Goal: Information Seeking & Learning: Learn about a topic

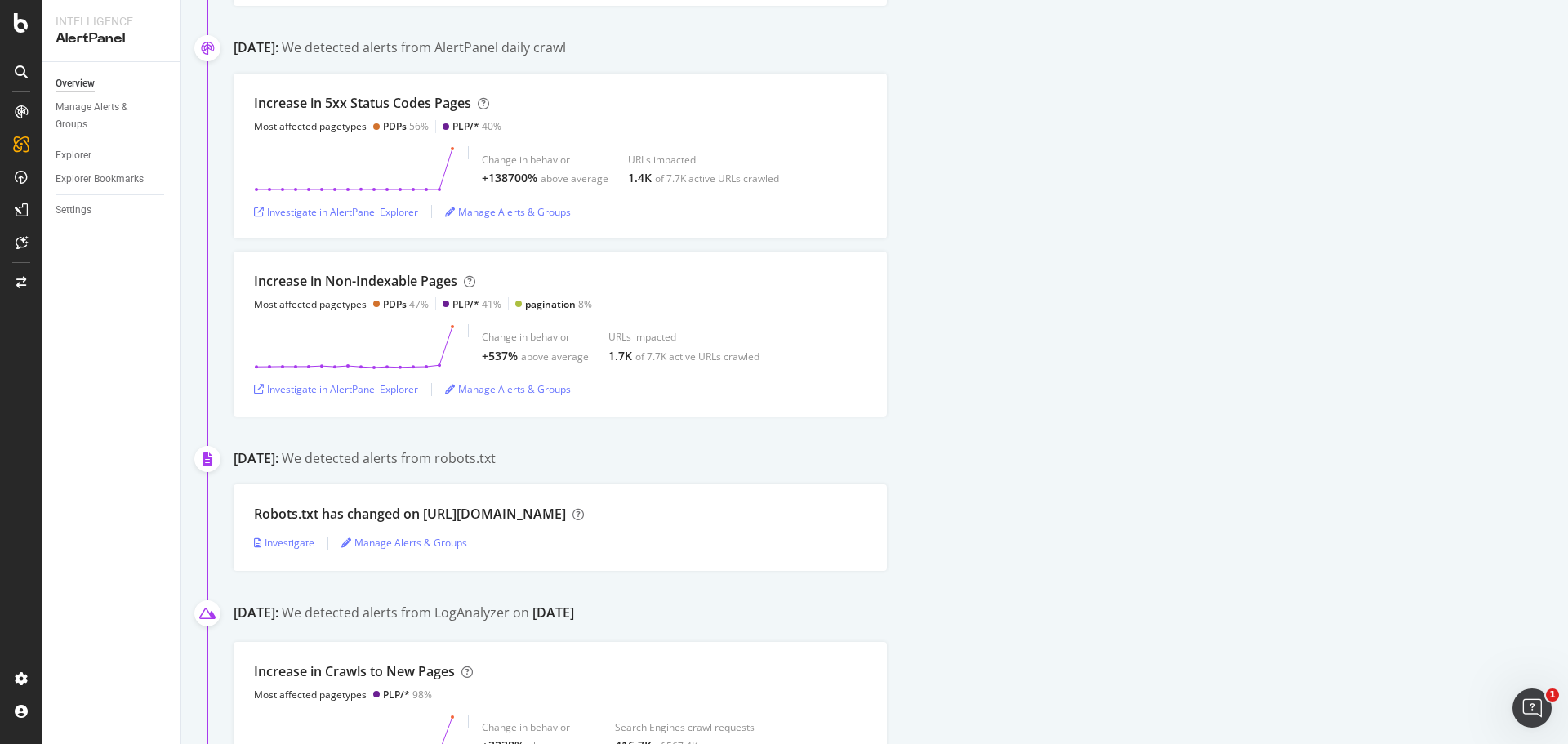
click at [1042, 398] on div "Increase in Non-Indexable Pages Most affected pagetypes PDPs 47% PLP/* 41% pagi…" at bounding box center [900, 334] width 1334 height 165
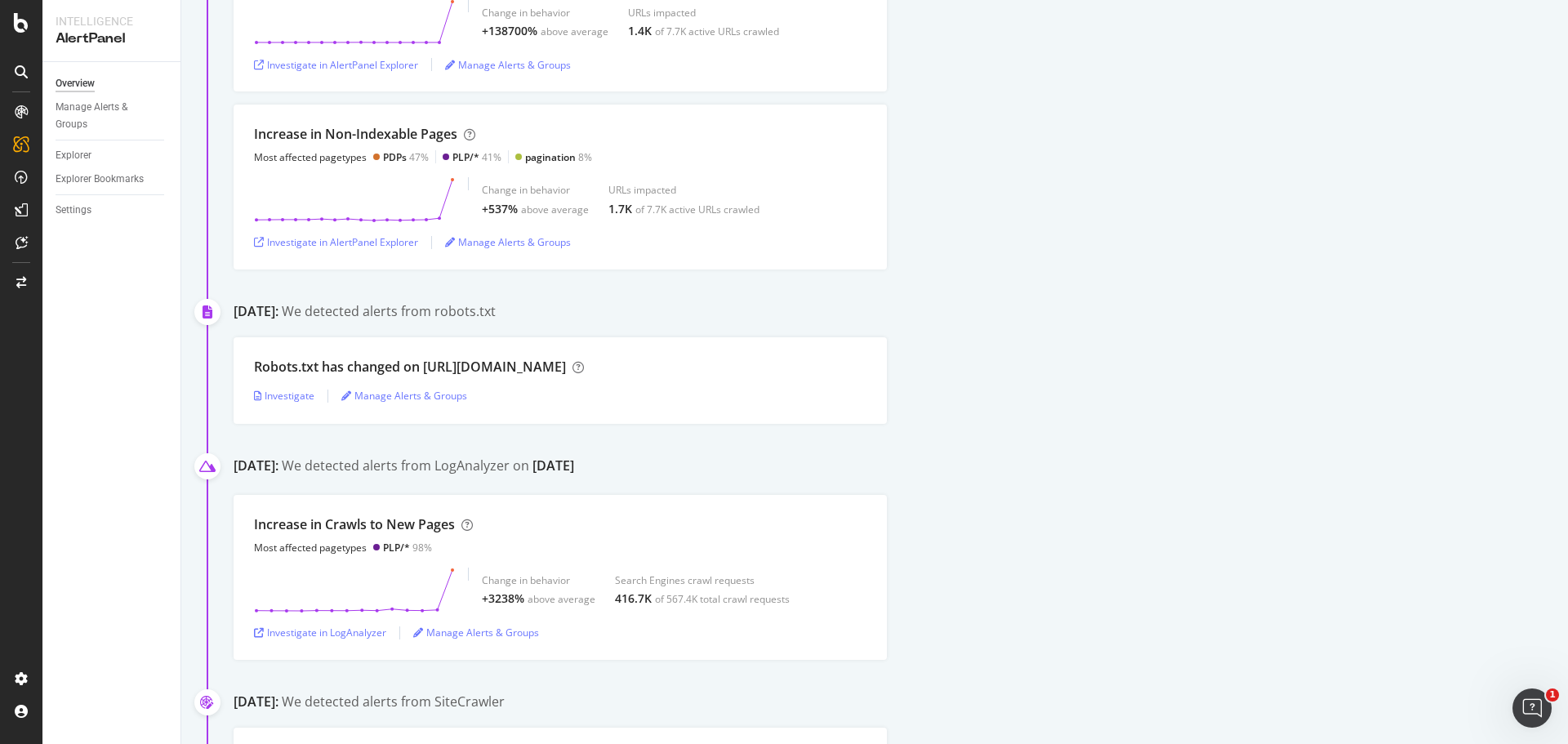
scroll to position [980, 0]
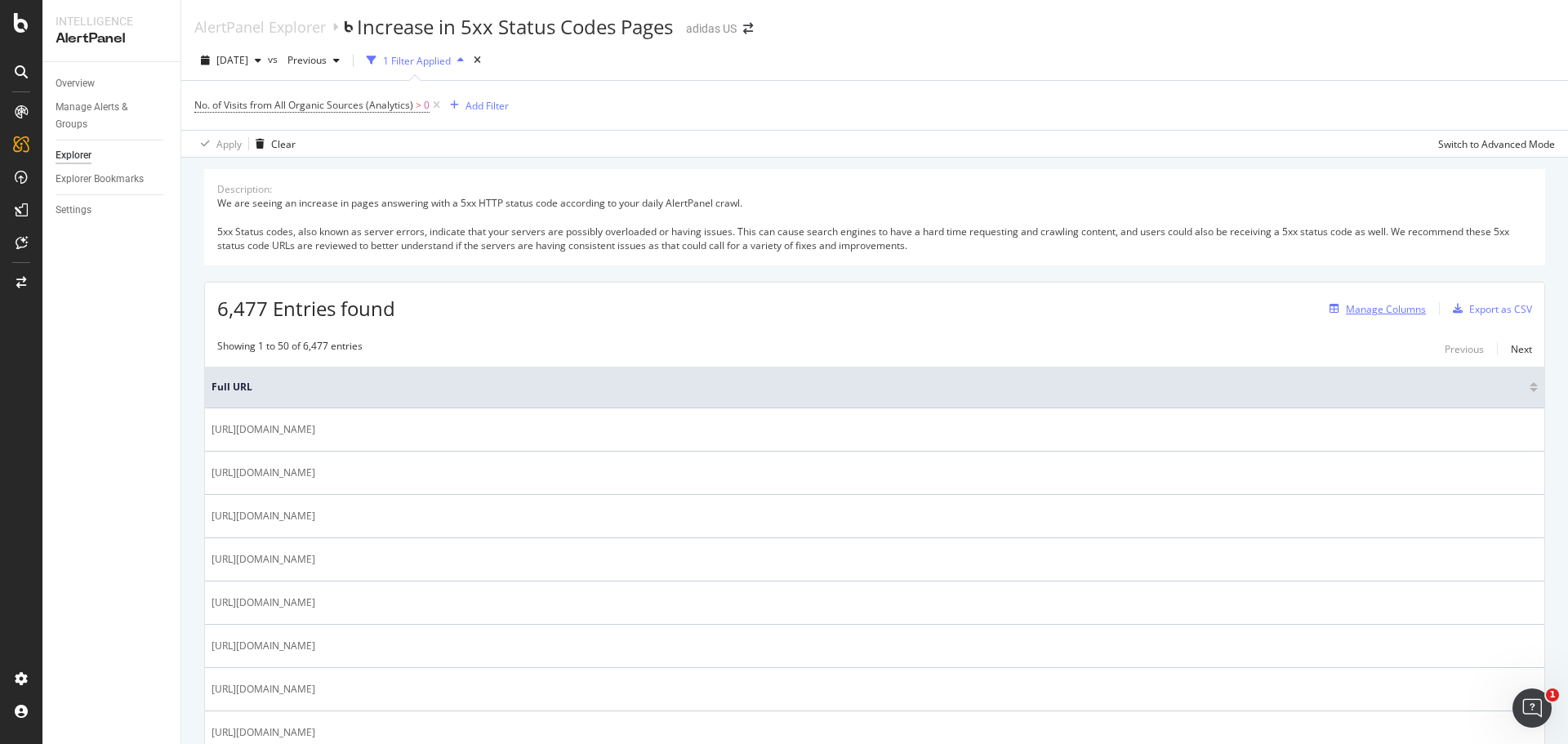
click at [1329, 306] on div "button" at bounding box center [1334, 309] width 23 height 10
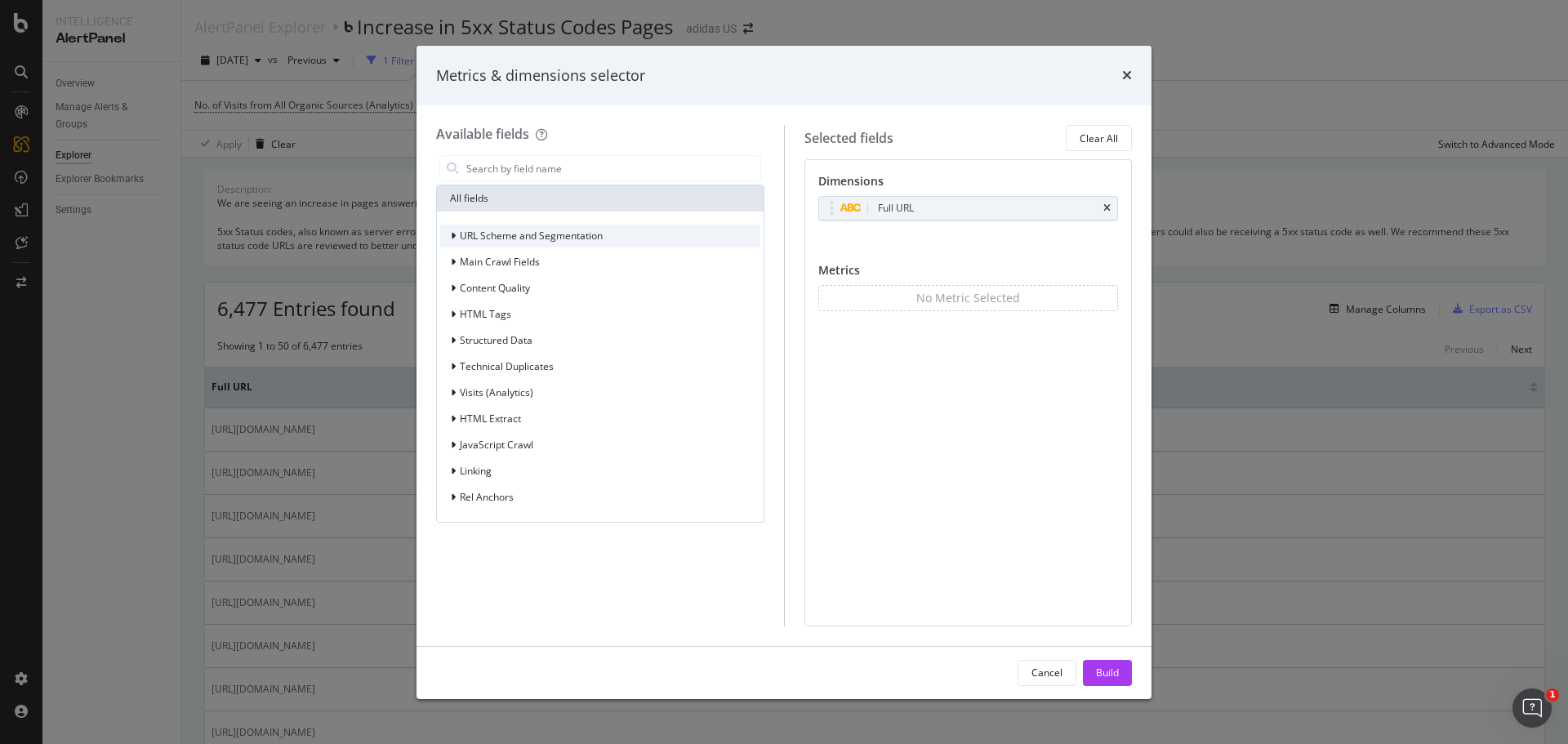
click at [451, 237] on icon "modal" at bounding box center [453, 236] width 5 height 10
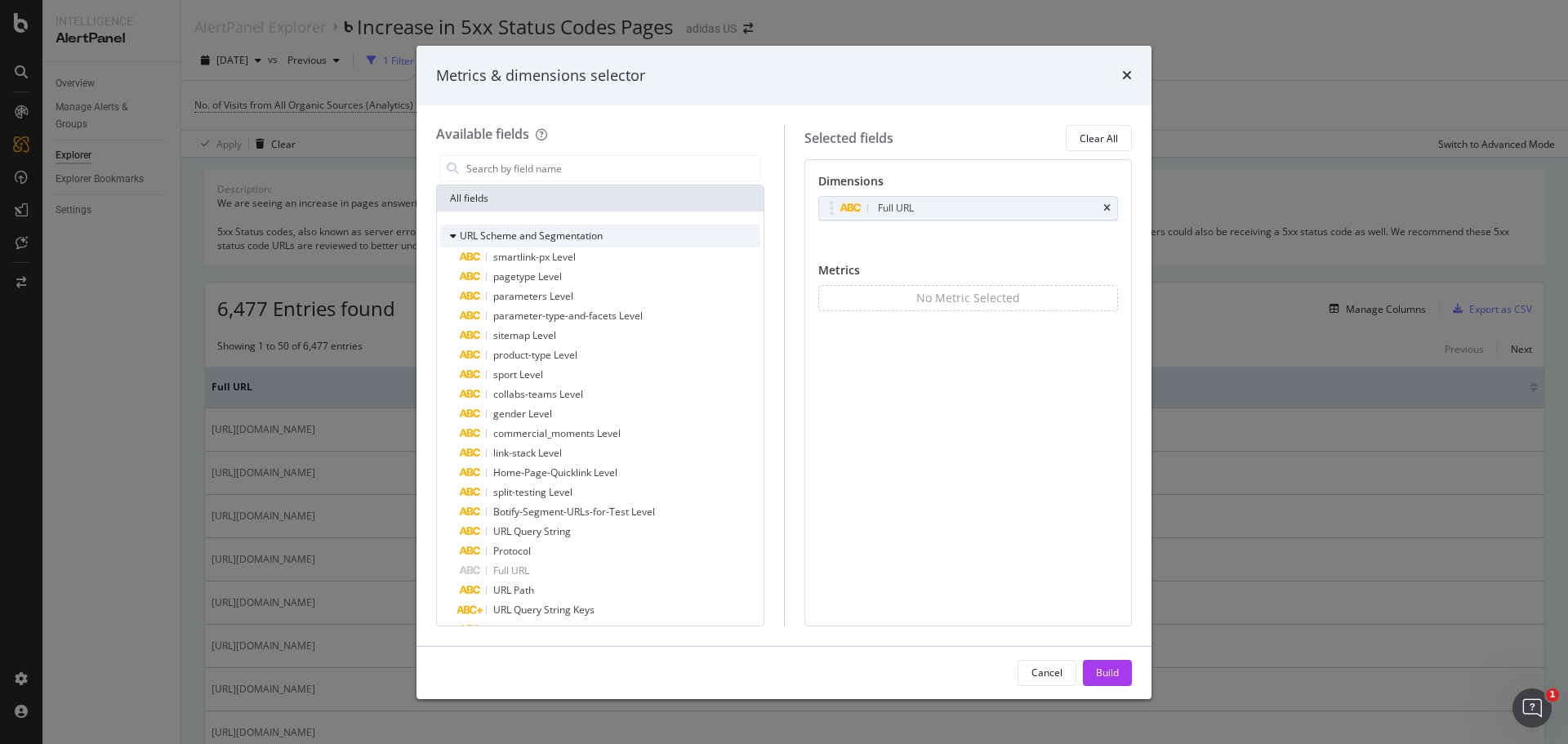
click at [451, 237] on icon "modal" at bounding box center [453, 236] width 7 height 10
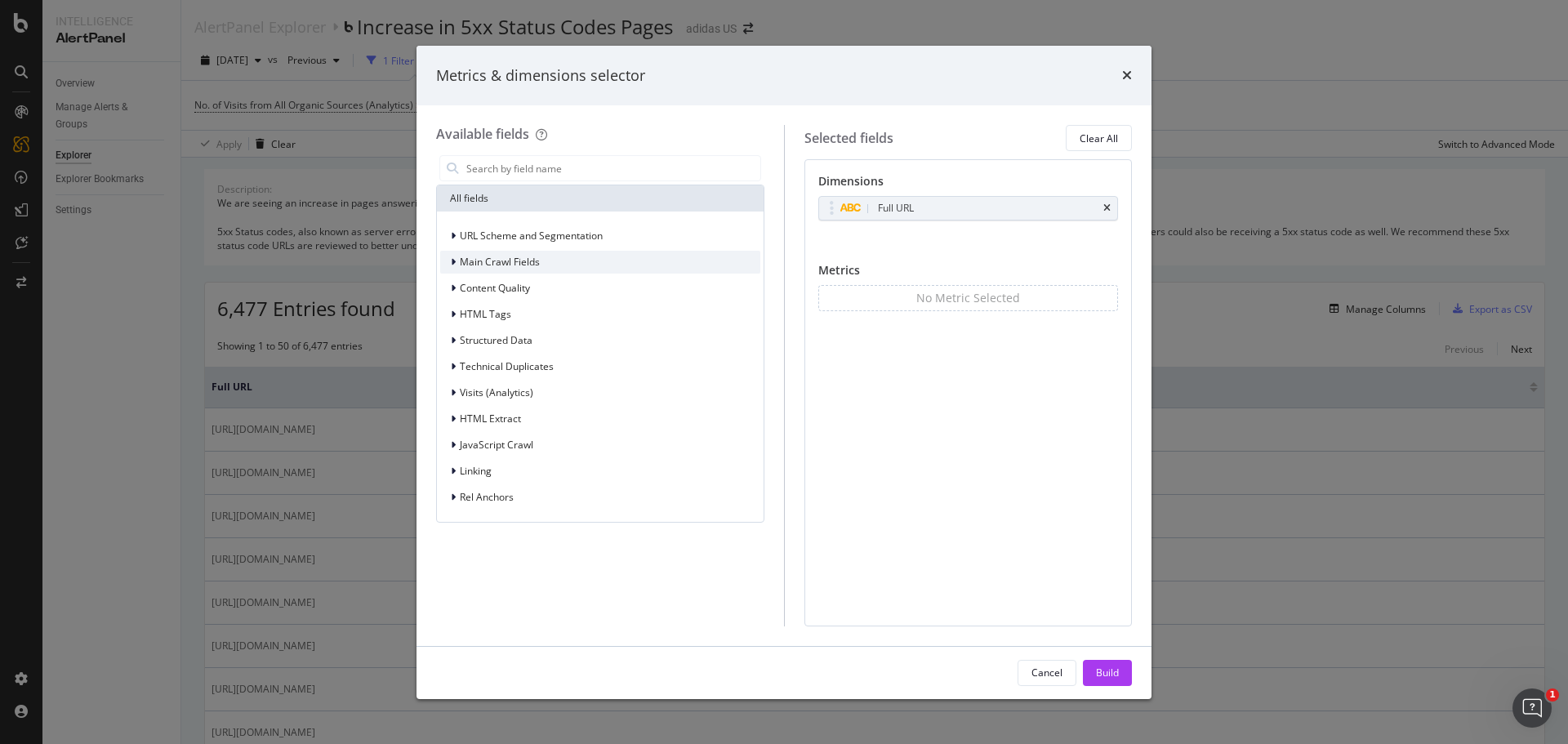
click at [449, 264] on div "Main Crawl Fields" at bounding box center [489, 262] width 99 height 17
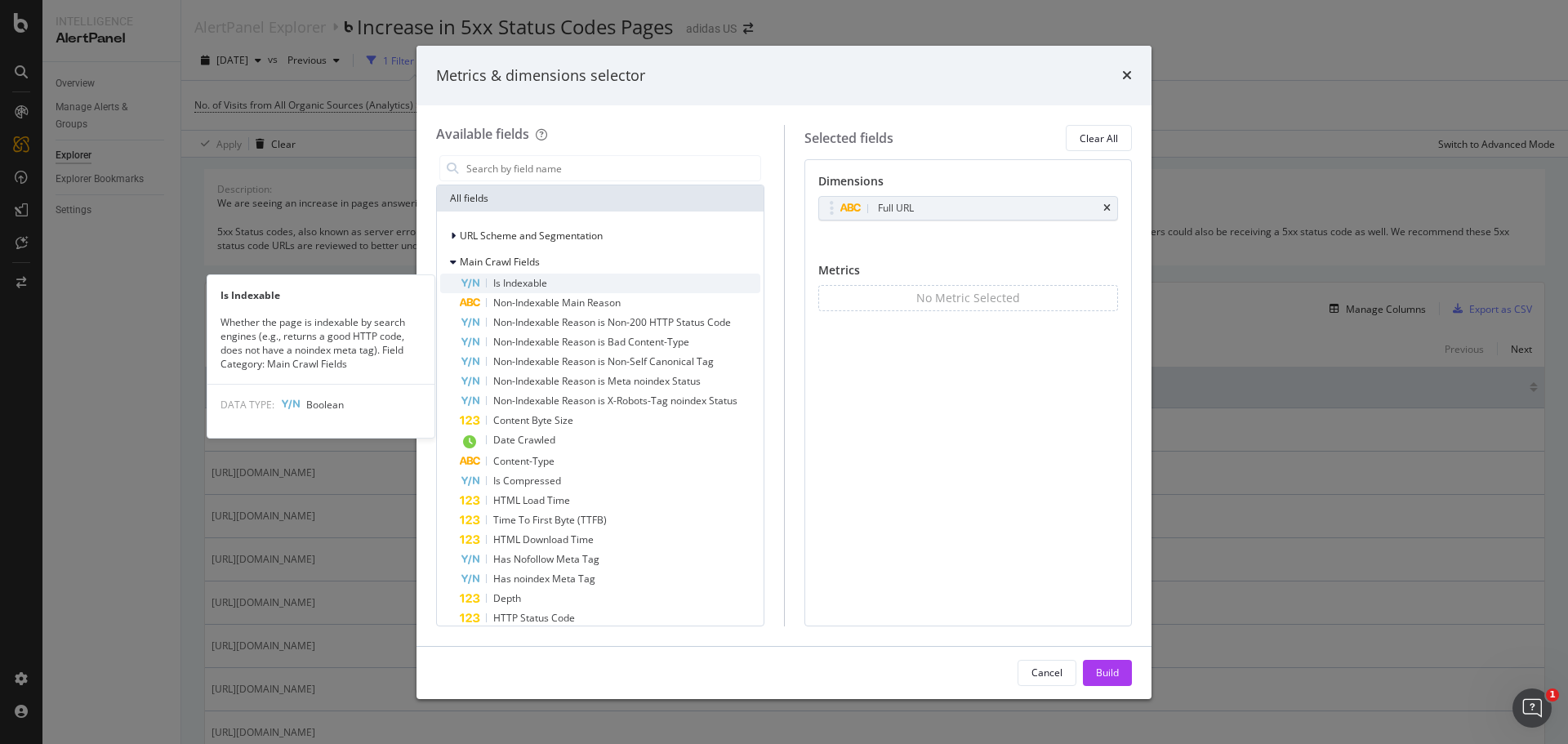
click at [483, 281] on div "Is Indexable" at bounding box center [610, 283] width 300 height 19
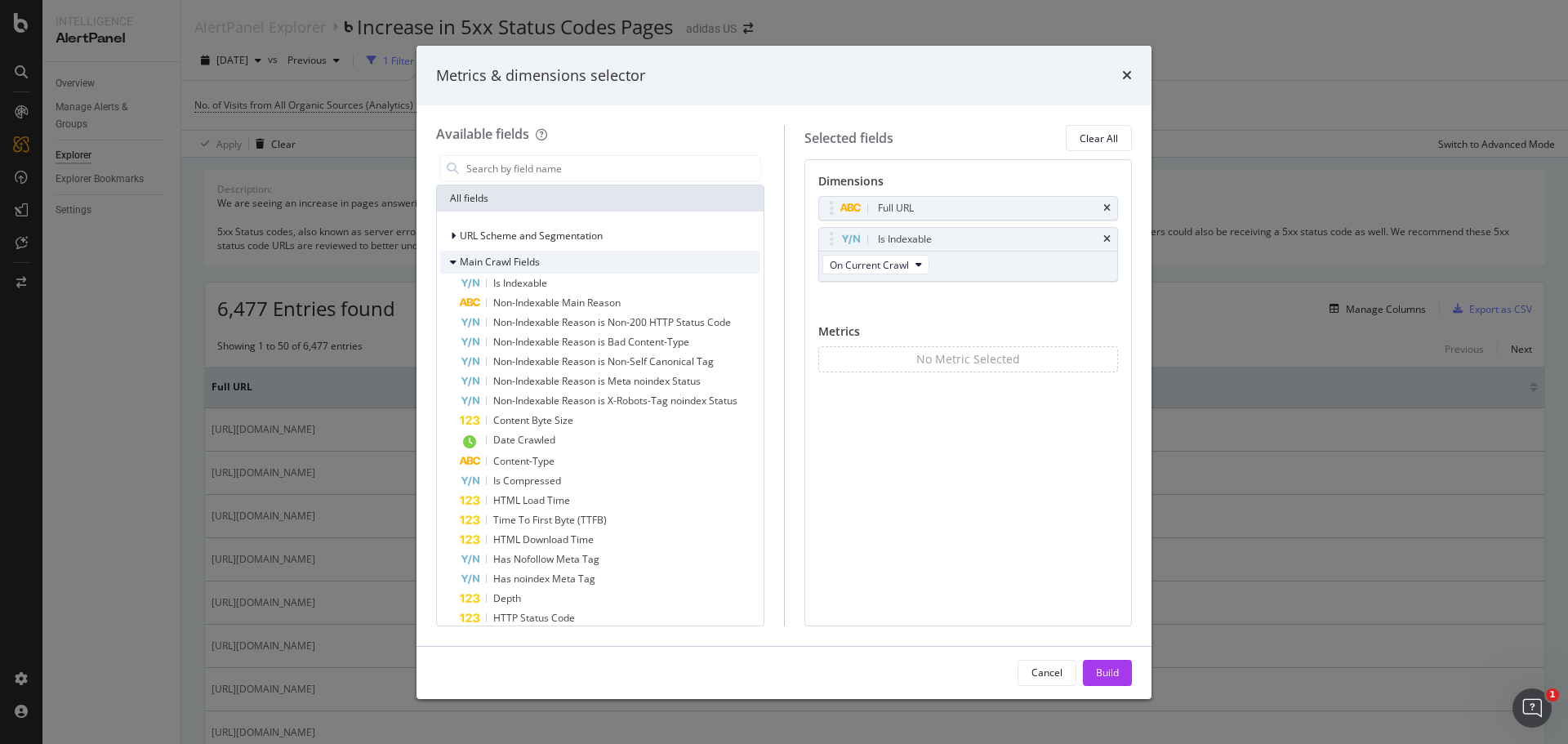
click at [450, 264] on icon "modal" at bounding box center [453, 262] width 7 height 10
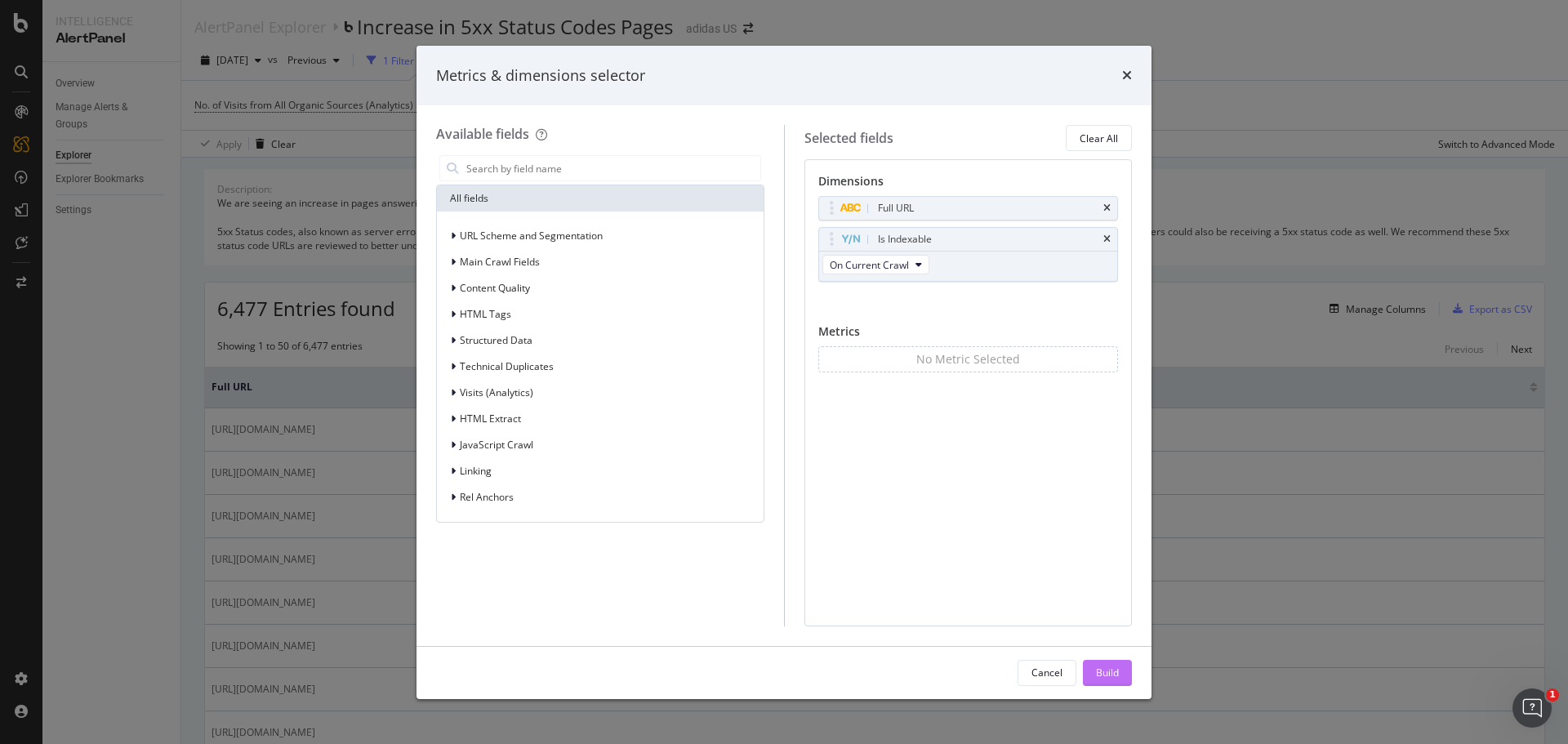
click at [1101, 676] on div "Build" at bounding box center [1107, 672] width 23 height 14
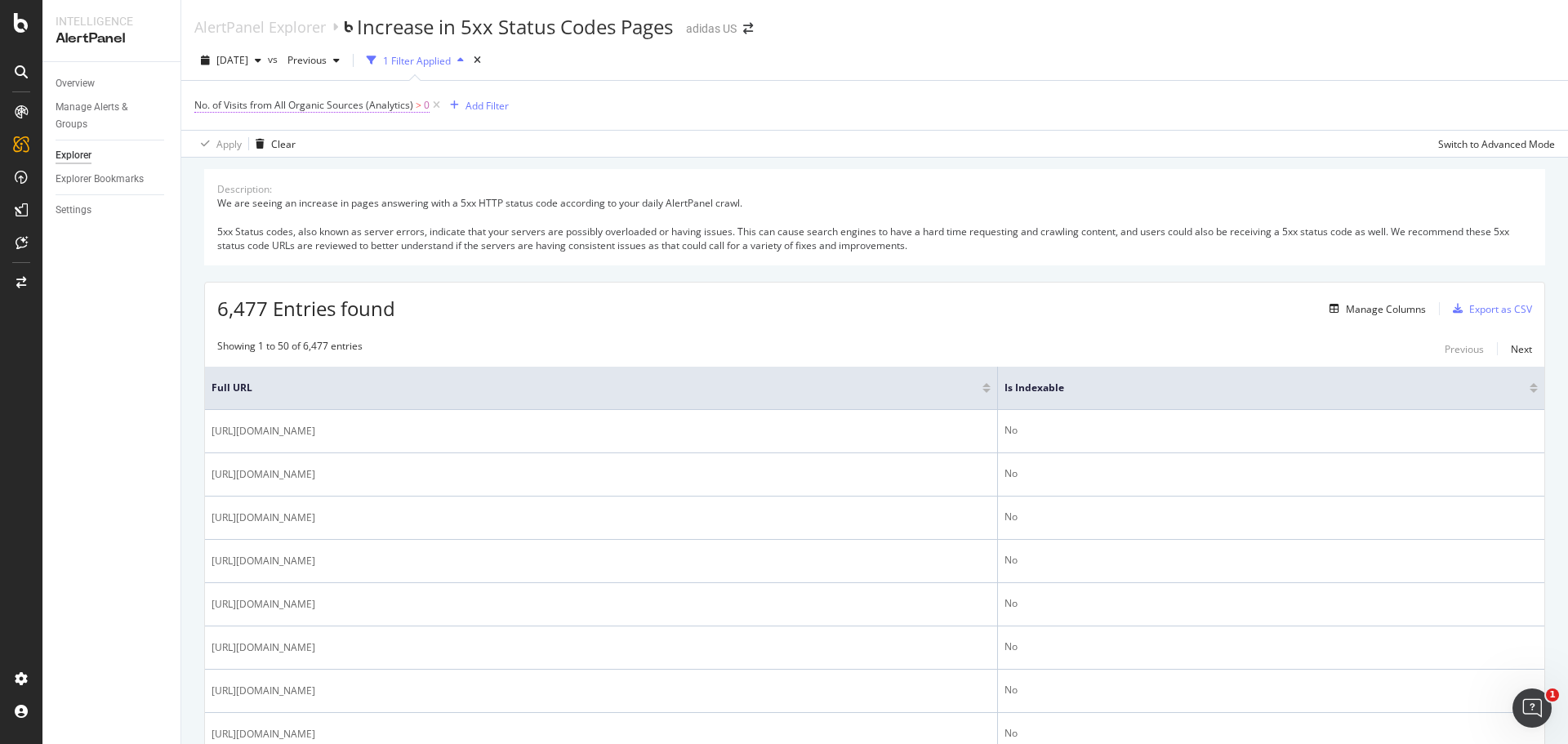
click at [385, 105] on span "No. of Visits from All Organic Sources (Analytics)" at bounding box center [304, 104] width 219 height 14
click at [599, 207] on div "We are seeing an increase in pages answering with a 5xx HTTP status code accord…" at bounding box center [874, 225] width 1314 height 57
click at [386, 113] on span "No. of Visits from All Organic Sources (Analytics) > 0" at bounding box center [319, 105] width 249 height 23
click at [389, 106] on span "No. of Visits from All Organic Sources (Analytics)" at bounding box center [304, 104] width 219 height 14
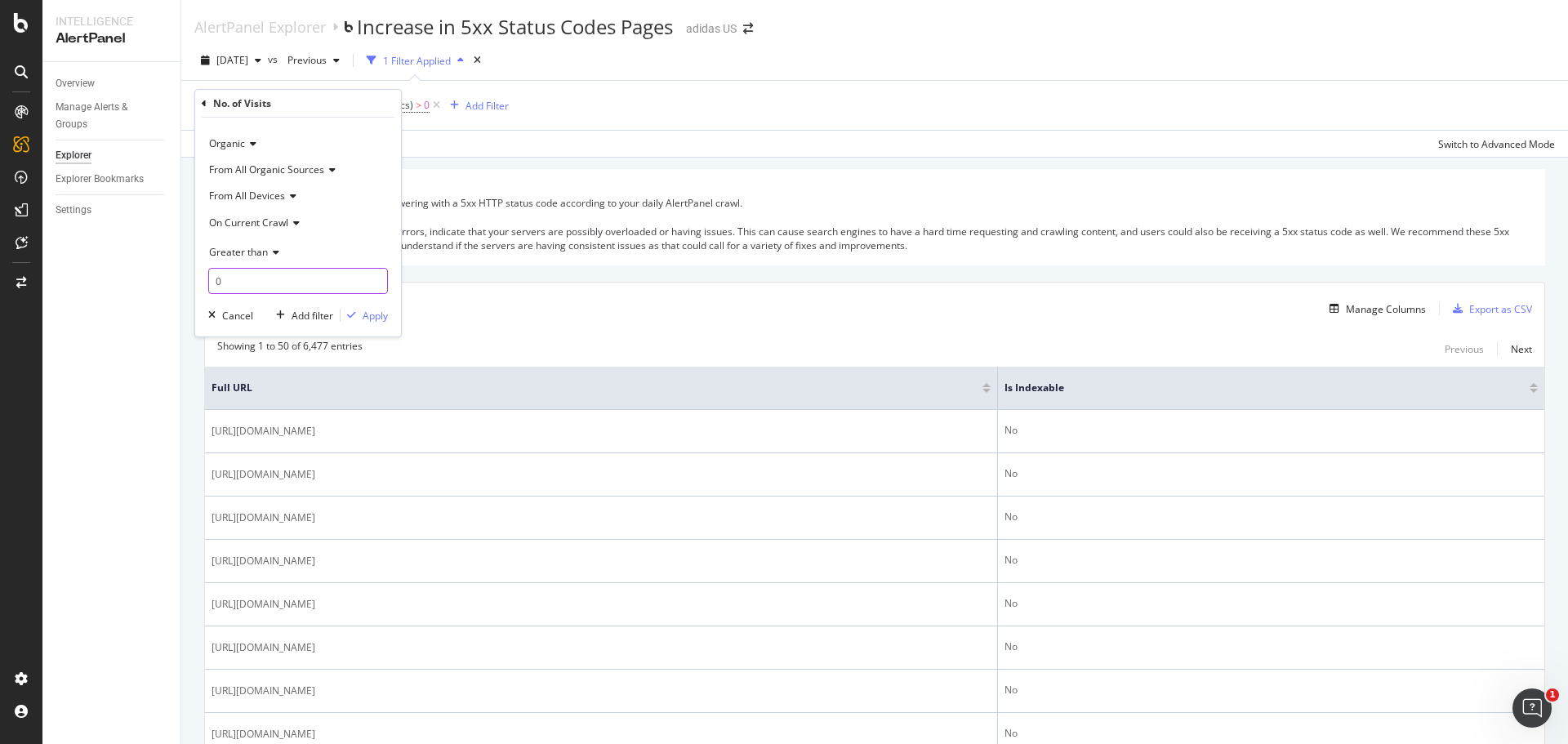
click at [320, 276] on input "0" at bounding box center [297, 281] width 179 height 26
type input "1000"
click at [366, 309] on div "Apply" at bounding box center [375, 316] width 25 height 14
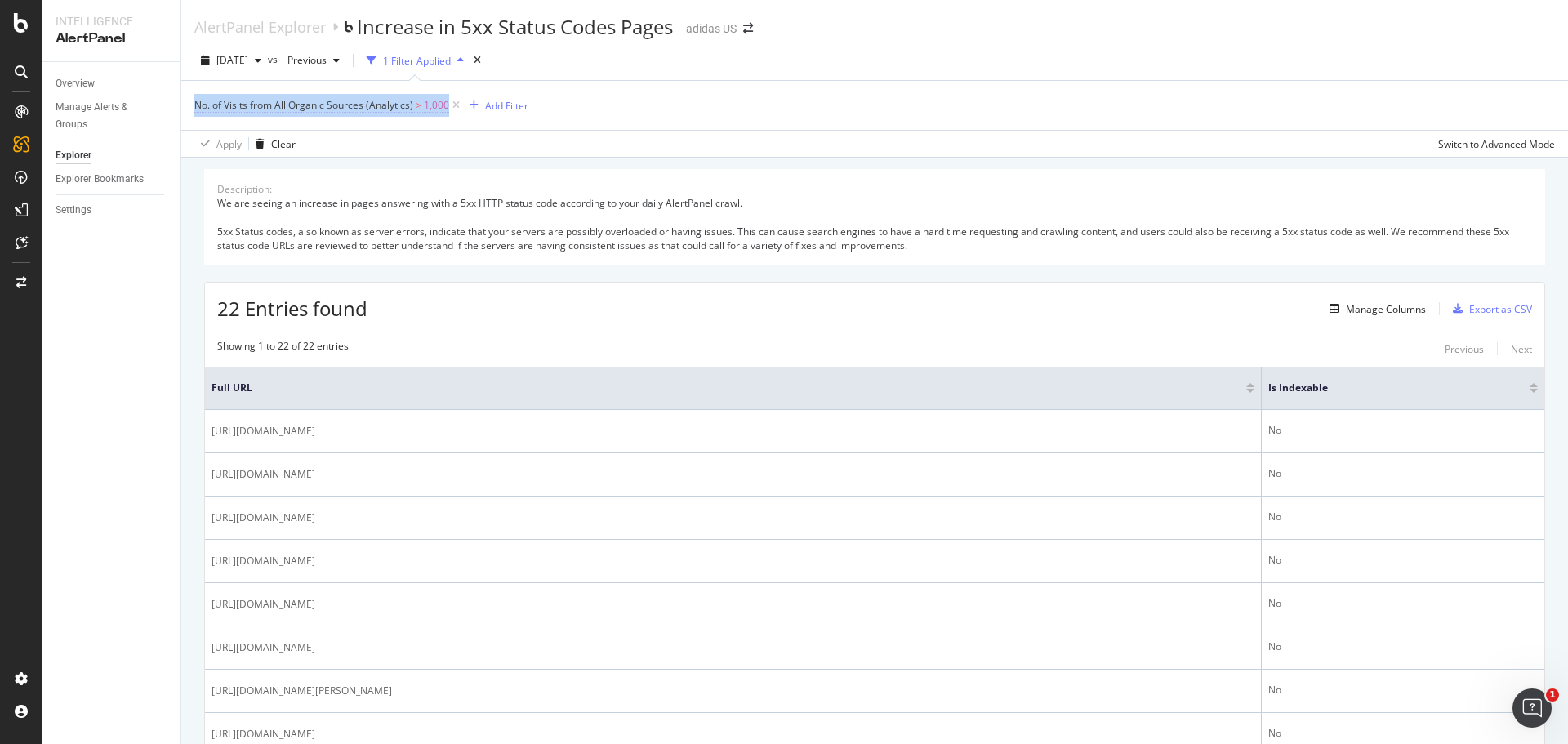
drag, startPoint x: 181, startPoint y: 105, endPoint x: 447, endPoint y: 114, distance: 266.2
click at [447, 114] on div "No. of Visits from All Organic Sources (Analytics) > 1,000 Add Filter Apply Cle…" at bounding box center [874, 119] width 1386 height 77
copy span "No. of Visits from All Organic Sources (Analytics) > 1,000"
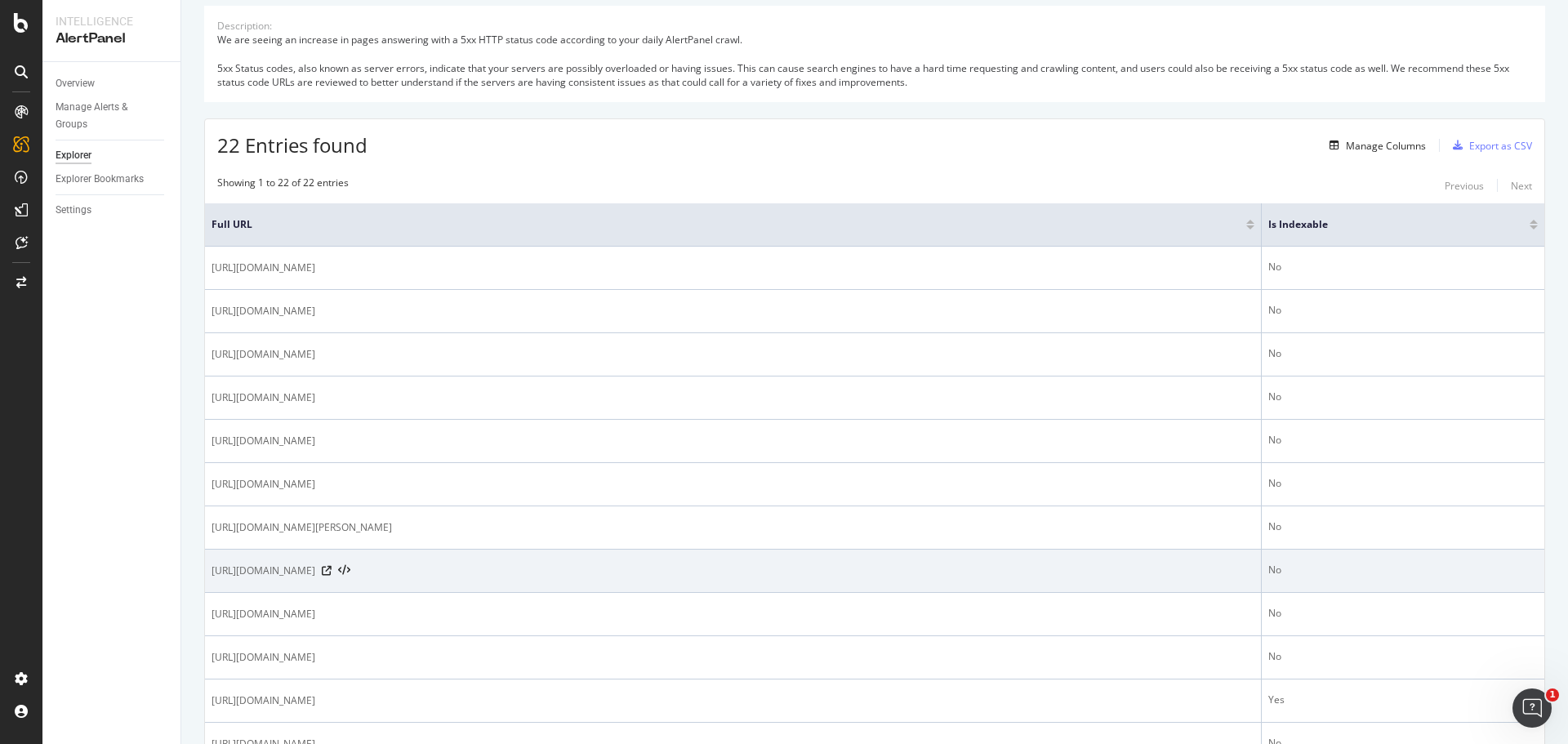
scroll to position [245, 0]
